Goal: Transaction & Acquisition: Obtain resource

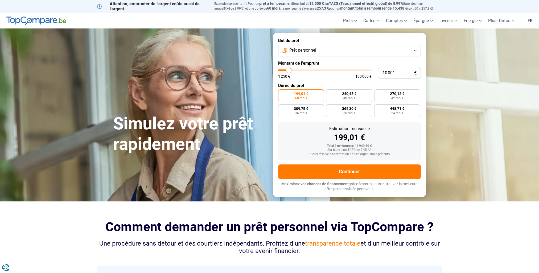
click at [415, 51] on button "Prêt personnel" at bounding box center [349, 51] width 143 height 12
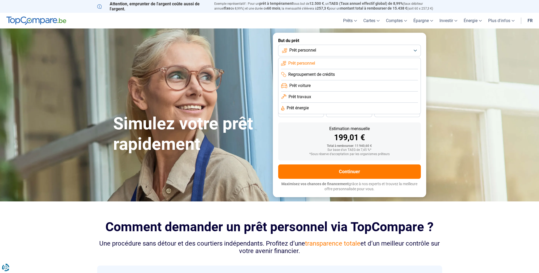
click at [306, 85] on span "Prêt voiture" at bounding box center [299, 86] width 21 height 6
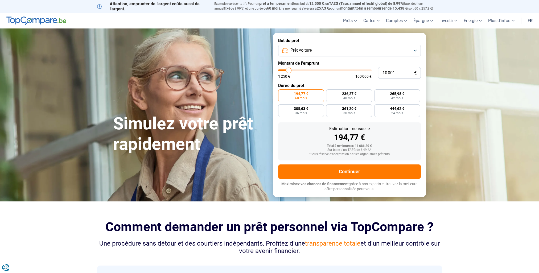
type input "11 250"
type input "11250"
type input "12 500"
type input "12500"
type input "14 250"
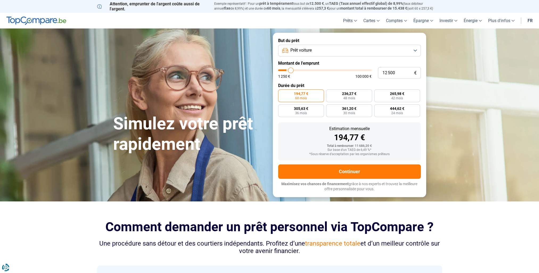
type input "14250"
type input "16 750"
type input "16750"
type input "19 000"
type input "19000"
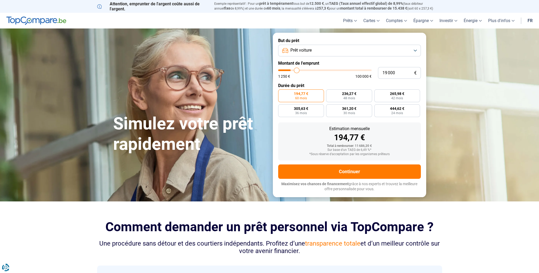
type input "21 250"
type input "21250"
type input "23 500"
type input "23500"
type input "25 250"
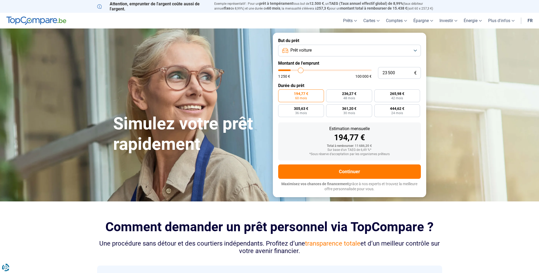
type input "25250"
type input "27 000"
type input "27000"
type input "28 500"
type input "28500"
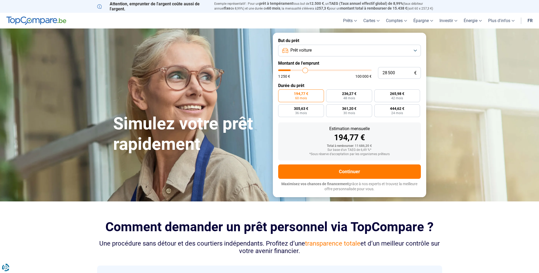
type input "29 000"
type input "29000"
type input "30 000"
type input "30000"
type input "30 750"
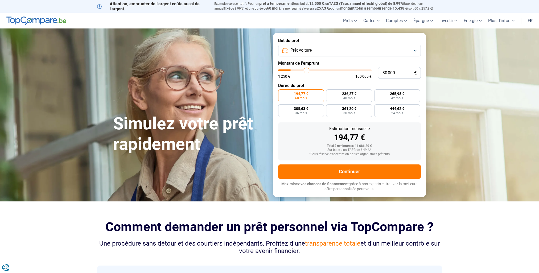
type input "30750"
type input "31 000"
type input "31000"
type input "31 250"
type input "31250"
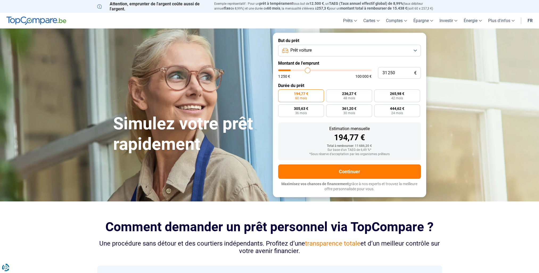
type input "31 750"
type input "31750"
type input "32 000"
type input "32000"
type input "32 500"
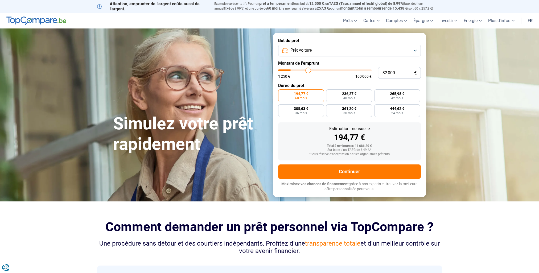
type input "32500"
type input "33 000"
type input "33000"
type input "33 500"
type input "33500"
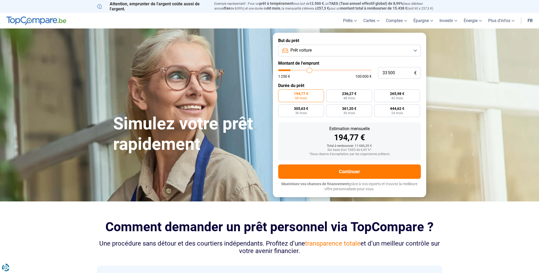
type input "33 750"
type input "33750"
type input "34 500"
type input "34500"
type input "35 000"
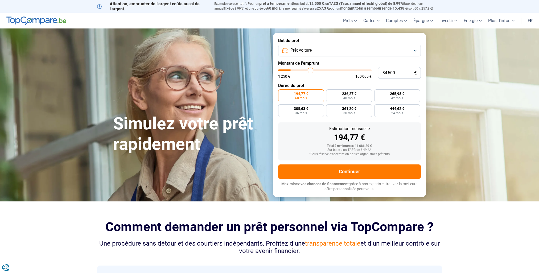
type input "35000"
type input "36 000"
type input "36000"
type input "36 250"
type input "36250"
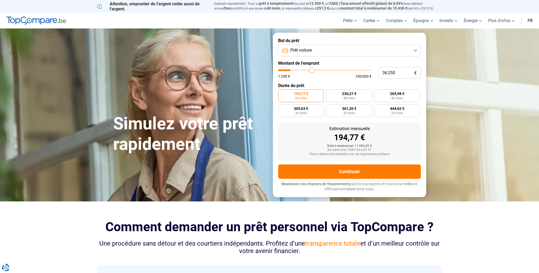
type input "37 000"
type input "37000"
type input "37 250"
type input "37250"
type input "38 000"
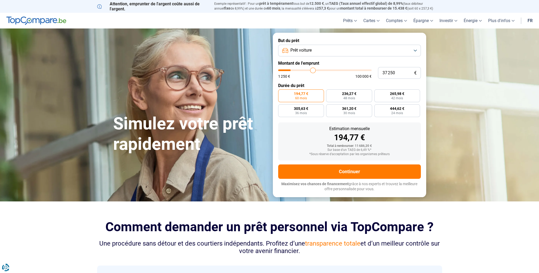
type input "38000"
type input "38 750"
type input "38750"
type input "39 250"
type input "39250"
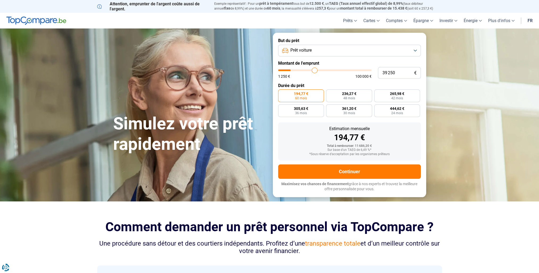
type input "40 000"
type input "40000"
type input "40 250"
type input "40250"
type input "40 750"
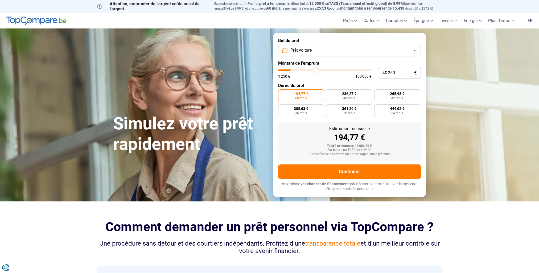
type input "40750"
type input "41 000"
type input "41000"
type input "41 250"
type input "41250"
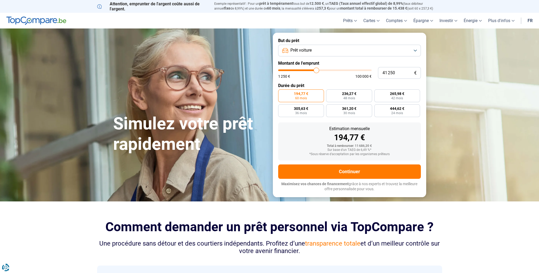
type input "41 500"
type input "41500"
type input "41 750"
type input "41750"
type input "42 000"
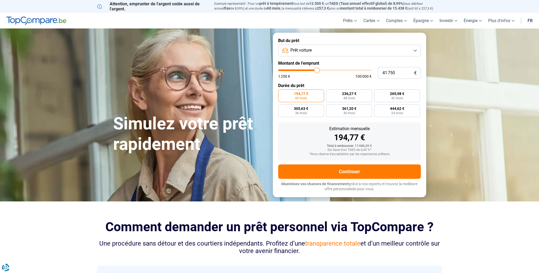
type input "42000"
type input "42 250"
type input "42250"
type input "42 500"
type input "42500"
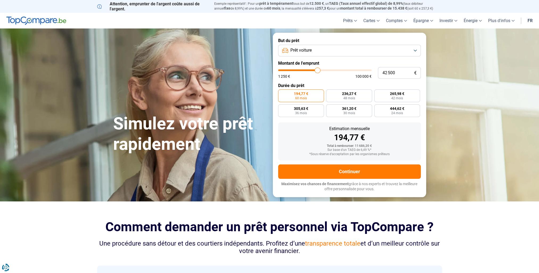
type input "42 750"
drag, startPoint x: 288, startPoint y: 70, endPoint x: 318, endPoint y: 73, distance: 30.0
type input "42750"
click at [318, 71] on input "range" at bounding box center [324, 71] width 93 height 2
radio input "false"
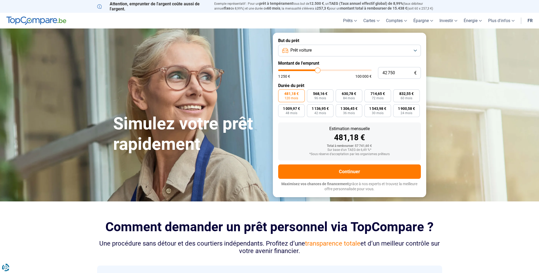
type input "41 500"
type input "41500"
type input "42 000"
type input "42000"
type input "43 250"
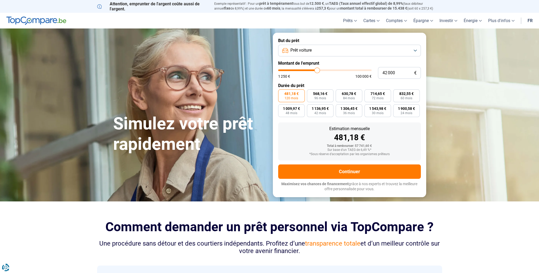
type input "43250"
type input "44 750"
type input "44750"
type input "47 250"
type input "47250"
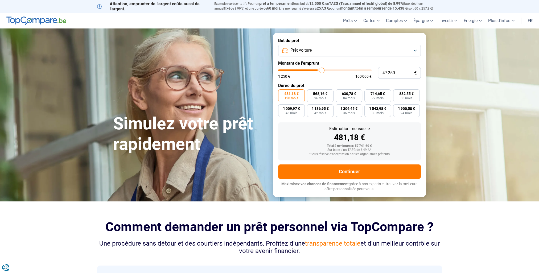
type input "48 750"
type input "48750"
type input "51 500"
type input "51500"
type input "54 500"
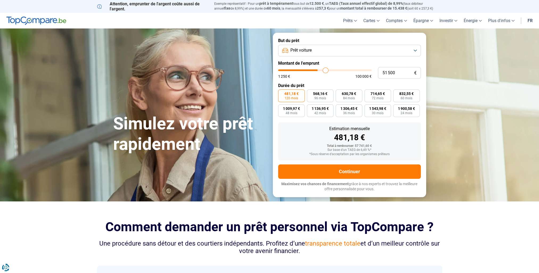
type input "54500"
type input "56 500"
type input "56500"
type input "58 500"
type input "58500"
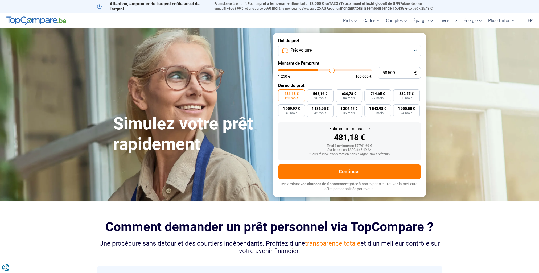
type input "59 750"
type input "59750"
type input "60 250"
type input "60250"
type input "61 000"
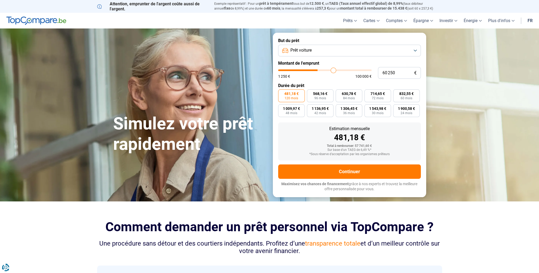
type input "61000"
type input "61 250"
type input "61250"
type input "61 500"
type input "61500"
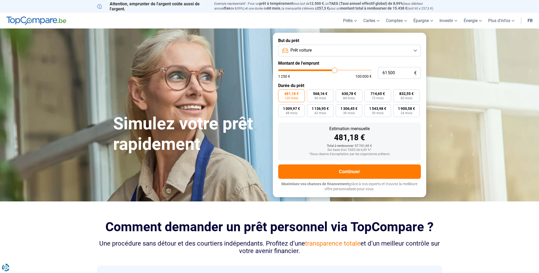
type input "61 750"
type input "61750"
type input "62 000"
type input "62000"
type input "62 250"
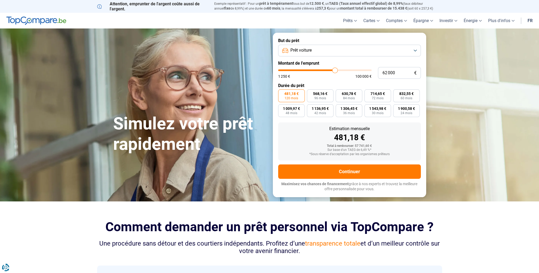
type input "62250"
type input "62 750"
type input "62750"
type input "63 000"
type input "63000"
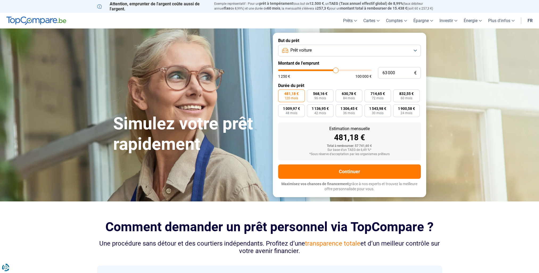
type input "63 250"
type input "63250"
type input "63 500"
type input "63500"
type input "63 750"
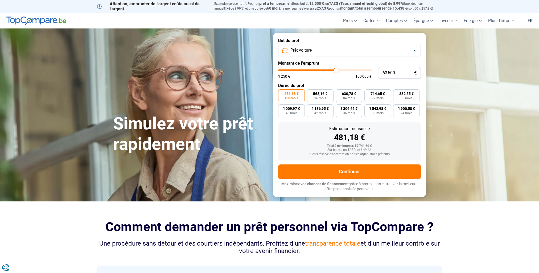
type input "63750"
type input "64 500"
type input "64500"
type input "65 500"
type input "65500"
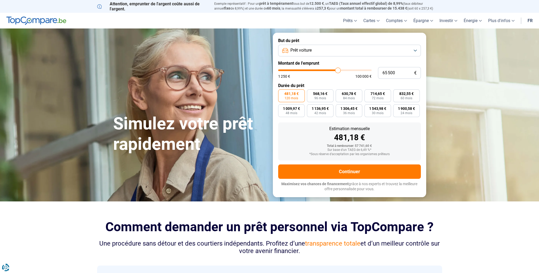
type input "66 000"
type input "66000"
type input "66 500"
type input "66500"
type input "66 750"
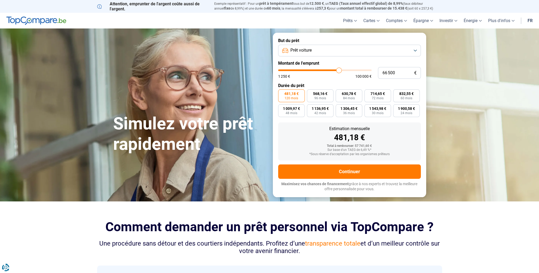
type input "66750"
type input "67 000"
type input "67000"
type input "66 750"
type input "66750"
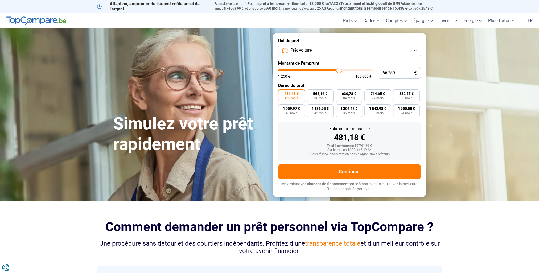
type input "66 000"
type input "66000"
type input "65 750"
type input "65750"
type input "65 000"
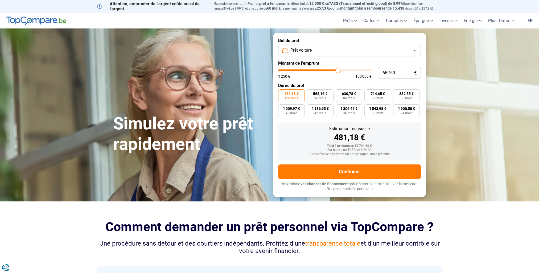
type input "65000"
type input "64 750"
type input "64750"
type input "64 500"
type input "64500"
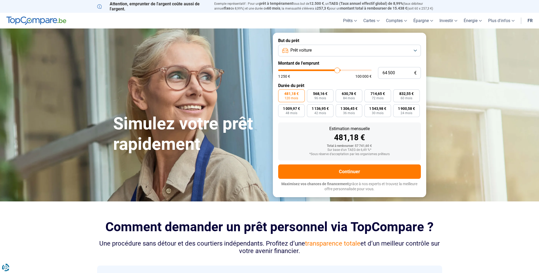
type input "64 000"
type input "64000"
type input "63 500"
type input "63500"
type input "63 250"
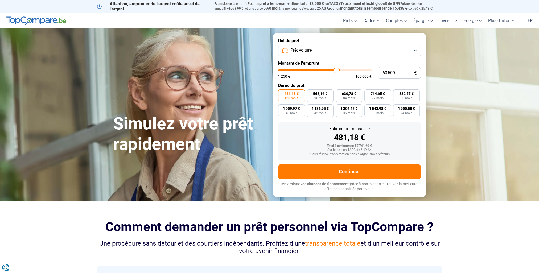
type input "63250"
type input "63 000"
type input "63000"
type input "62 750"
type input "62750"
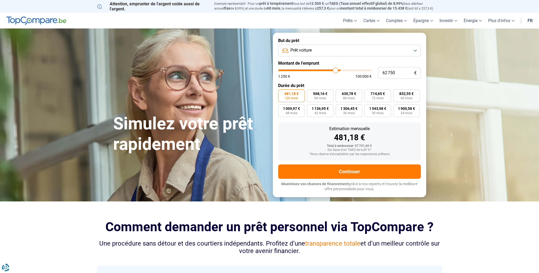
type input "62 250"
type input "62250"
type input "62 000"
type input "62000"
type input "61 750"
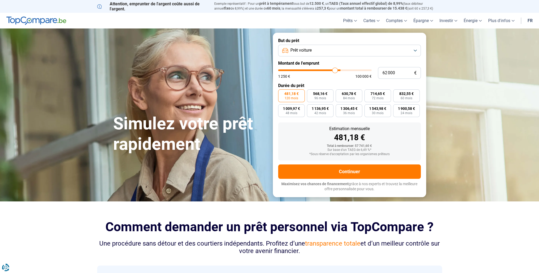
type input "61750"
type input "61 250"
type input "61250"
type input "61 000"
type input "61000"
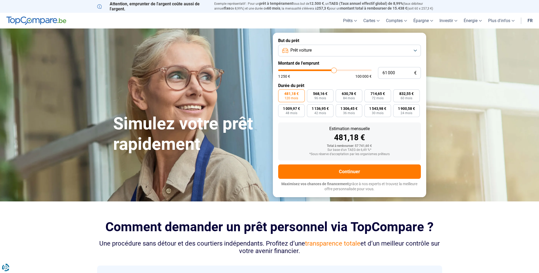
type input "60 750"
type input "60750"
type input "60 500"
type input "60500"
type input "60 250"
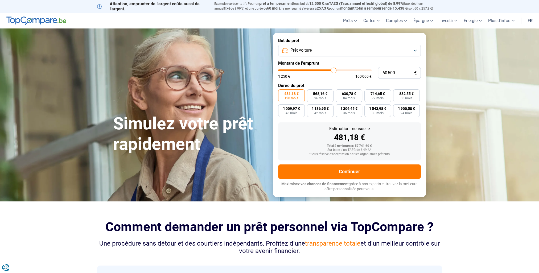
type input "60250"
type input "60 000"
type input "60000"
type input "59 500"
type input "59500"
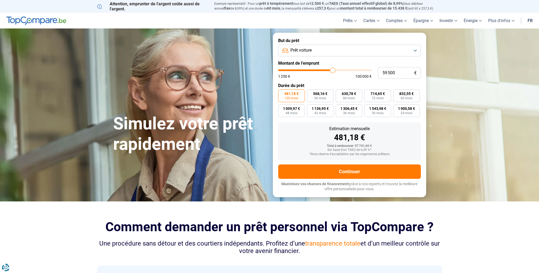
type input "59 250"
type input "59250"
type input "59 000"
type input "59000"
type input "58 500"
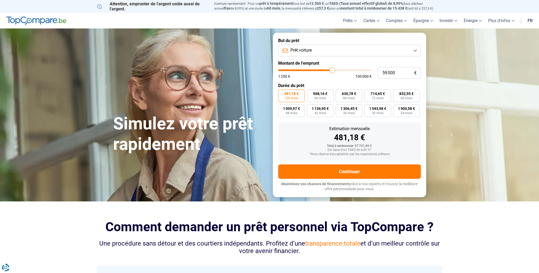
type input "58500"
type input "58 250"
type input "58250"
type input "58 000"
type input "58000"
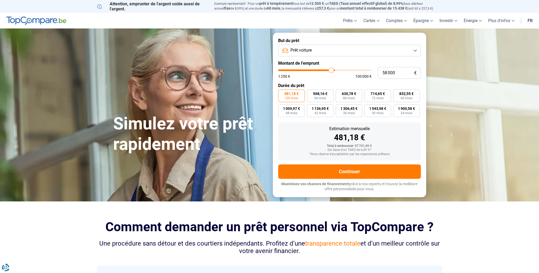
type input "57 750"
type input "57750"
type input "57 500"
type input "57500"
type input "57 250"
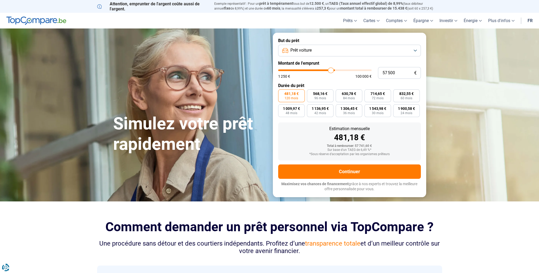
type input "57250"
type input "57 000"
drag, startPoint x: 316, startPoint y: 71, endPoint x: 310, endPoint y: 73, distance: 7.0
click at [310, 71] on input "range" at bounding box center [324, 71] width 93 height 2
drag, startPoint x: 309, startPoint y: 72, endPoint x: 305, endPoint y: 72, distance: 4.5
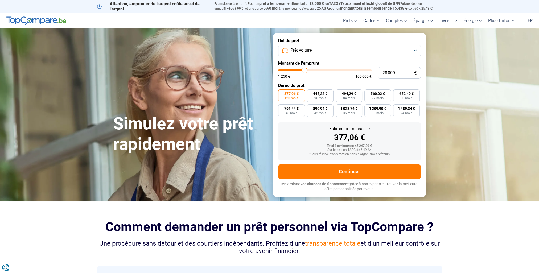
click at [305, 71] on input "range" at bounding box center [324, 71] width 93 height 2
drag, startPoint x: 306, startPoint y: 70, endPoint x: 310, endPoint y: 72, distance: 4.4
click at [310, 71] on input "range" at bounding box center [324, 71] width 93 height 2
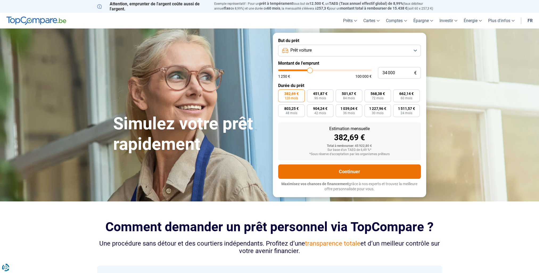
click at [355, 173] on button "Continuer" at bounding box center [349, 172] width 143 height 14
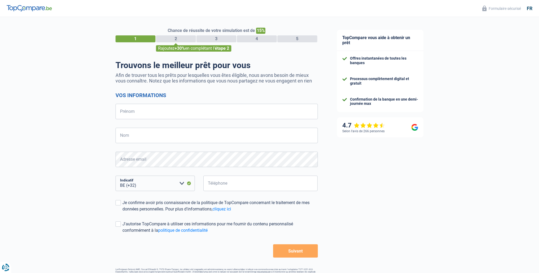
select select "32"
